Goal: Check status: Check status

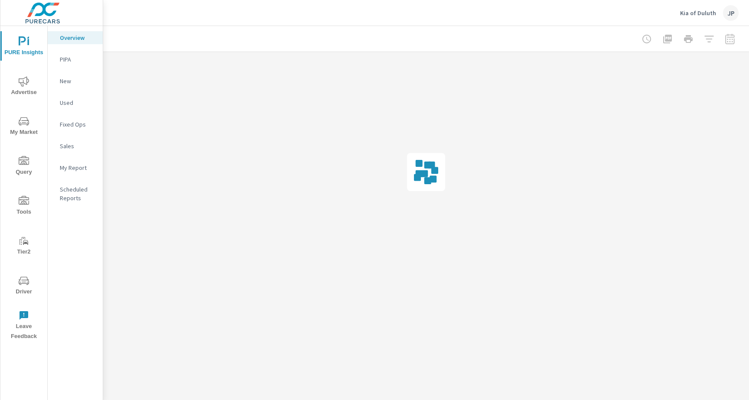
click at [22, 280] on icon "nav menu" at bounding box center [24, 281] width 10 height 10
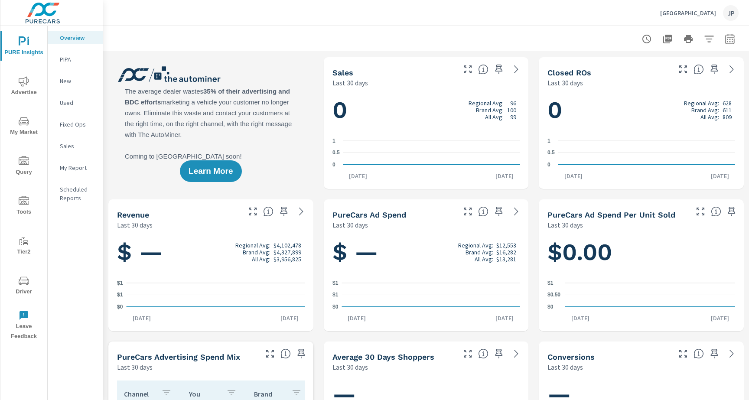
scroll to position [0, 0]
click at [23, 291] on span "Driver" at bounding box center [24, 286] width 42 height 21
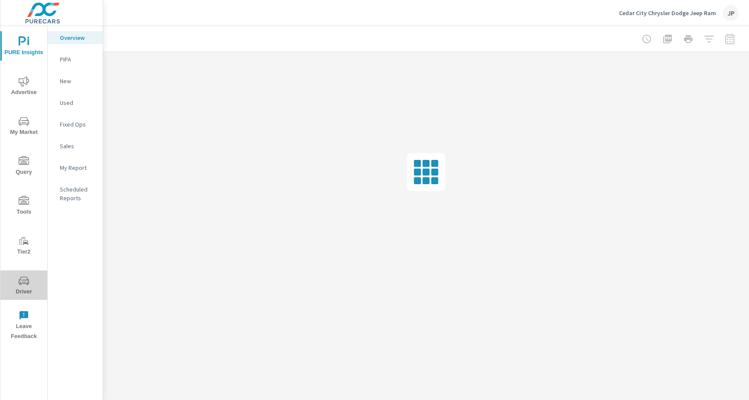
click at [29, 281] on span "Driver" at bounding box center [24, 286] width 42 height 21
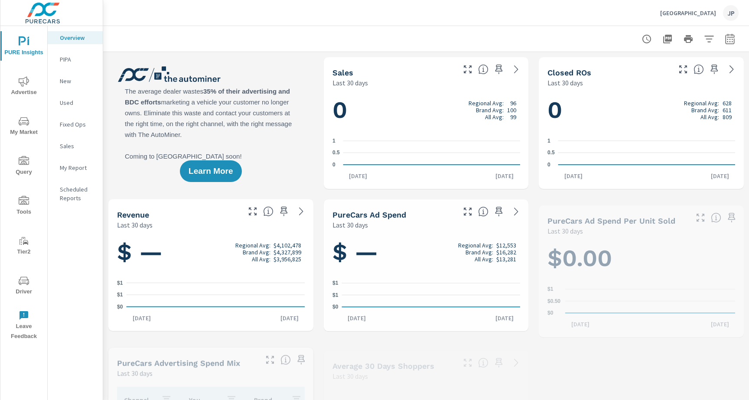
scroll to position [0, 0]
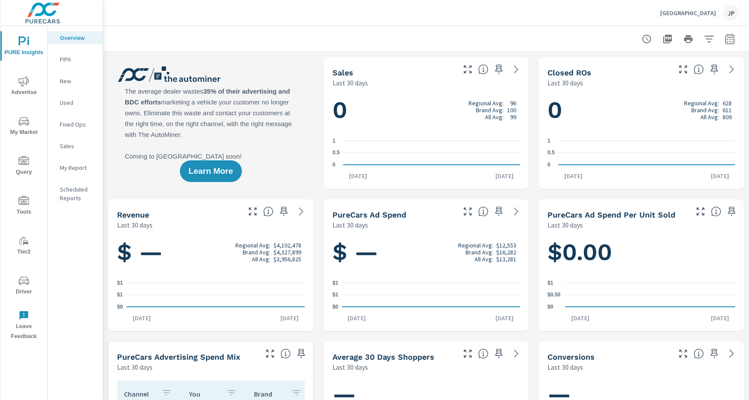
click at [29, 279] on span "Driver" at bounding box center [24, 286] width 42 height 21
